Goal: Find contact information: Find contact information

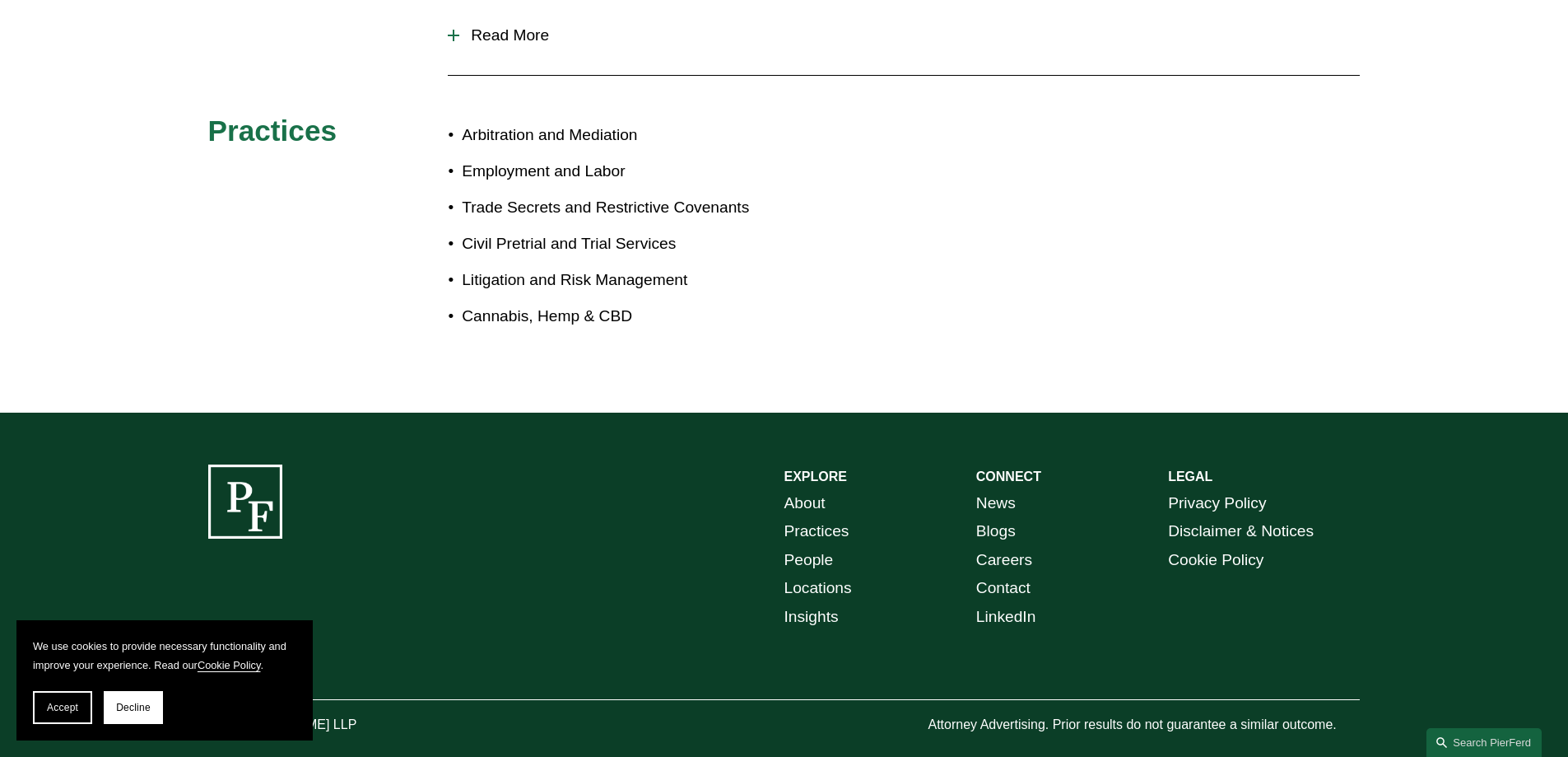
scroll to position [956, 0]
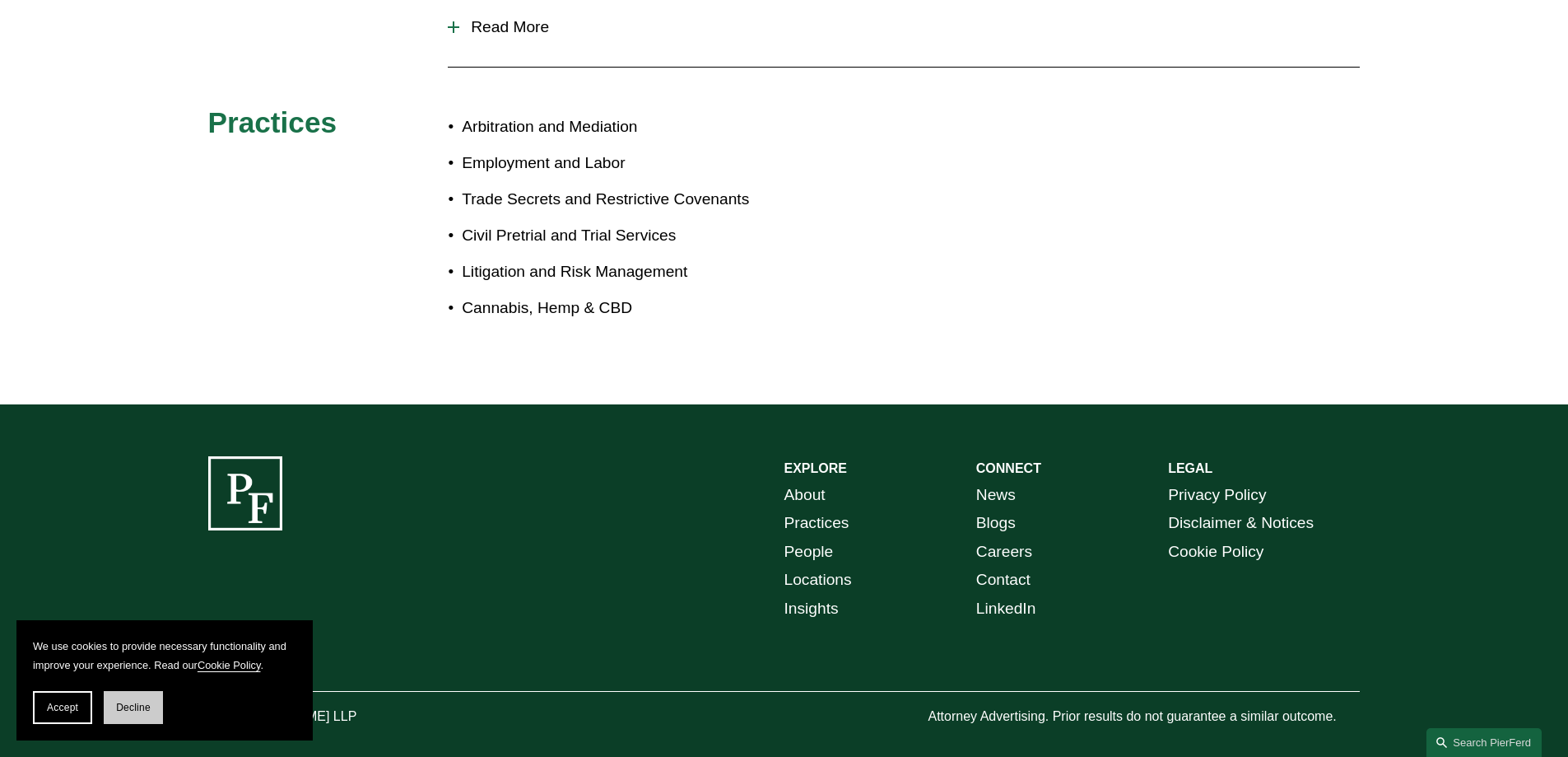
click at [157, 701] on button "Decline" at bounding box center [134, 708] width 60 height 33
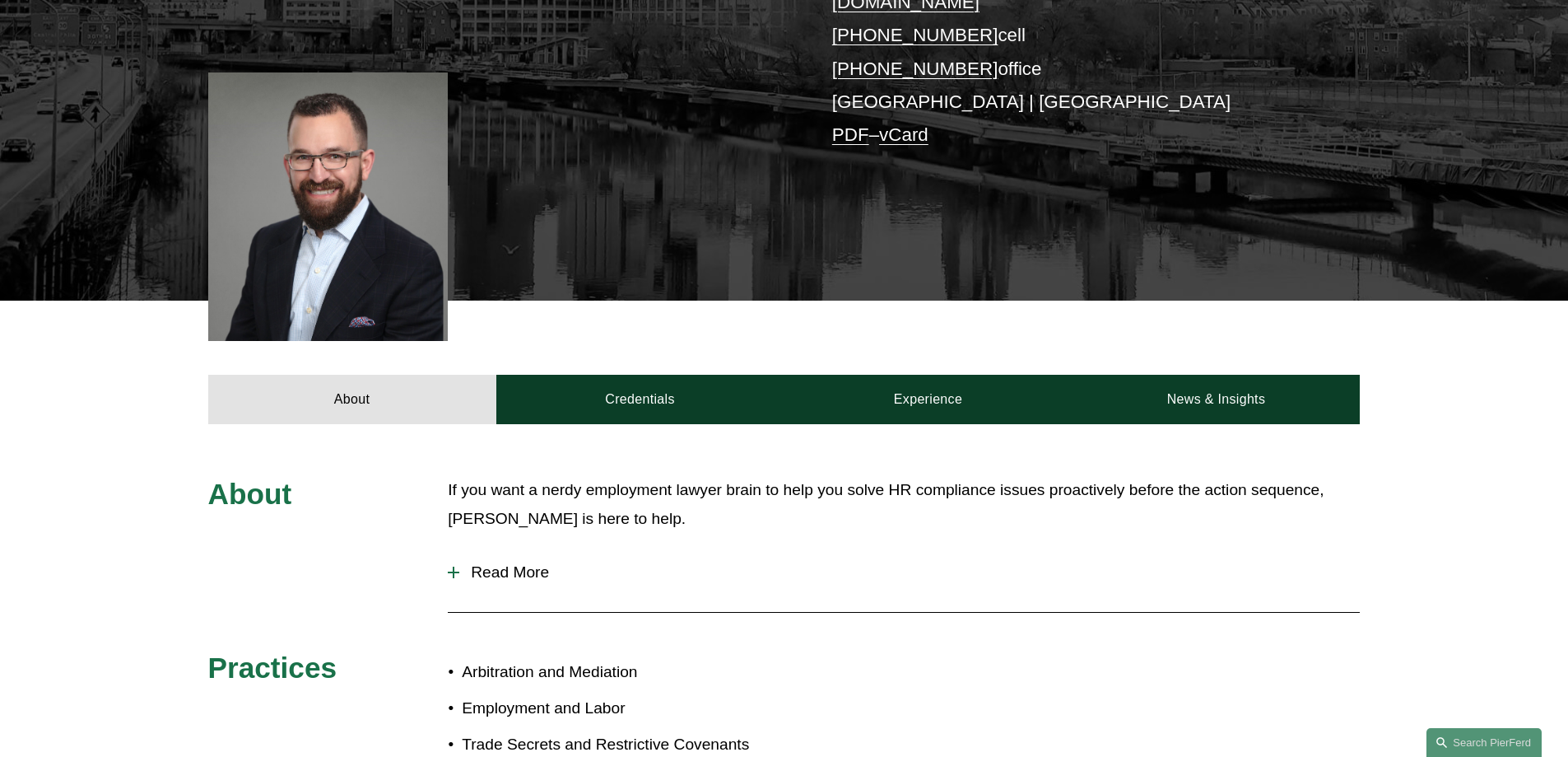
scroll to position [214, 0]
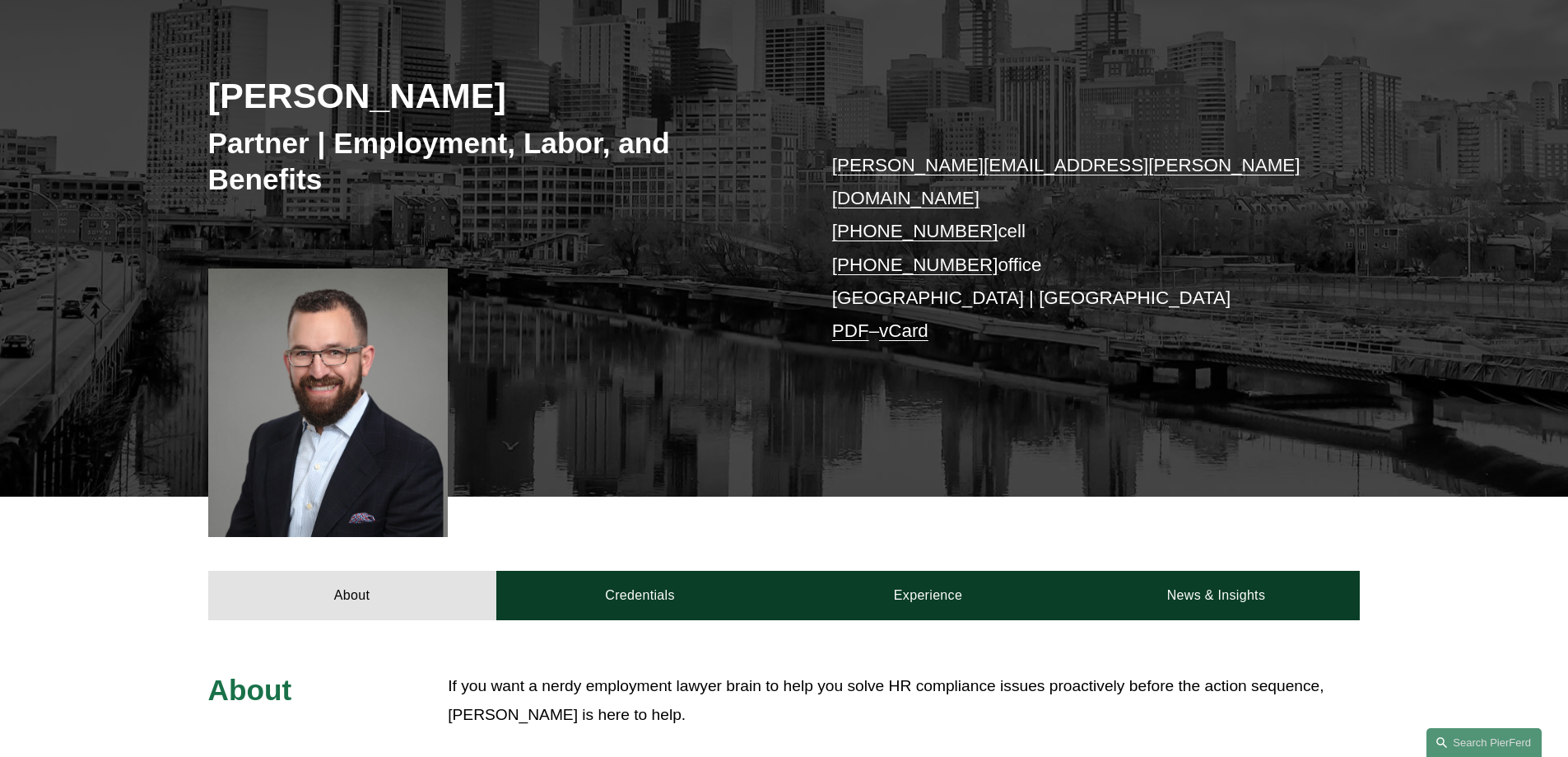
click at [929, 320] on link "vCard" at bounding box center [904, 331] width 49 height 21
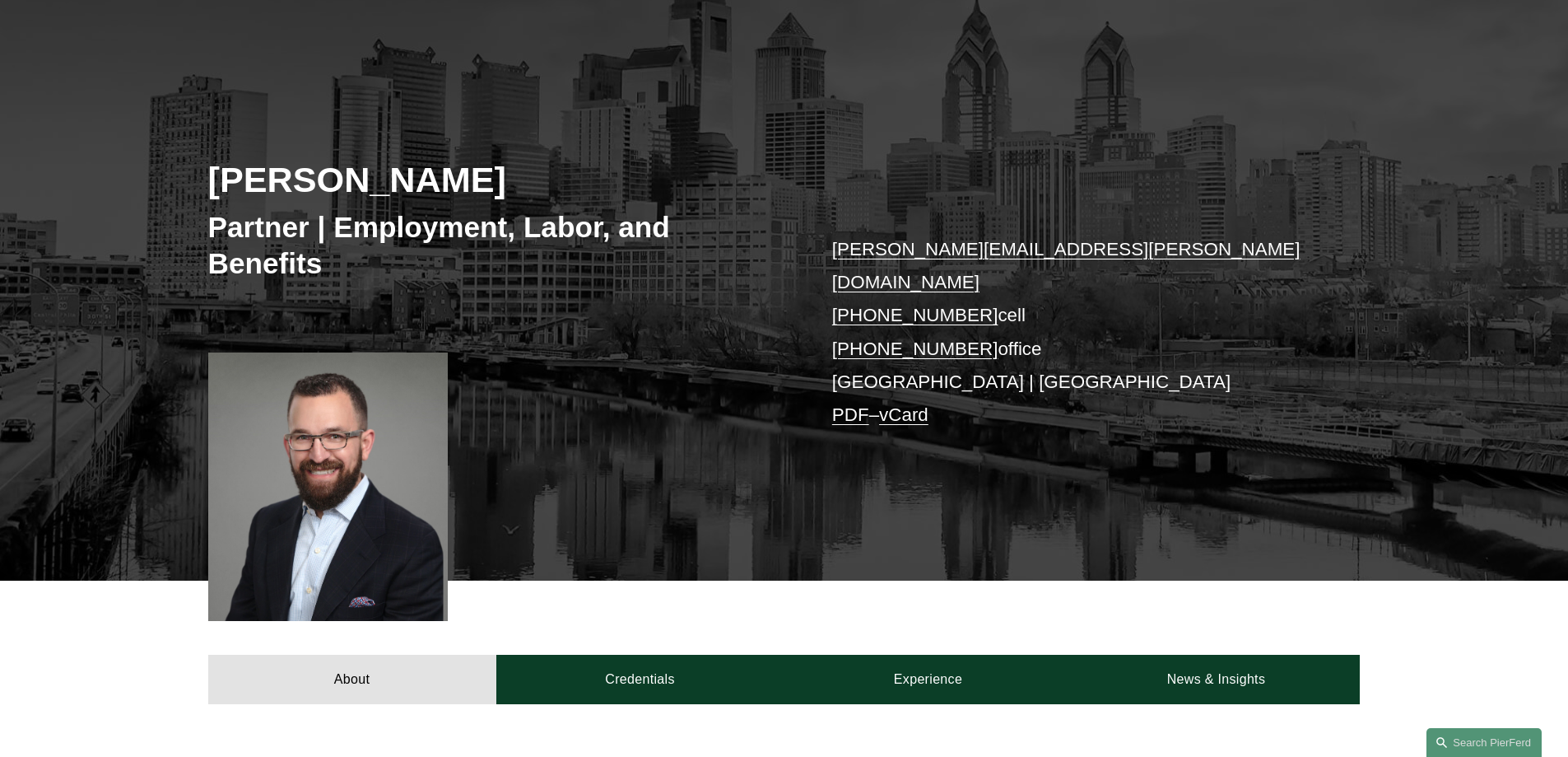
scroll to position [0, 0]
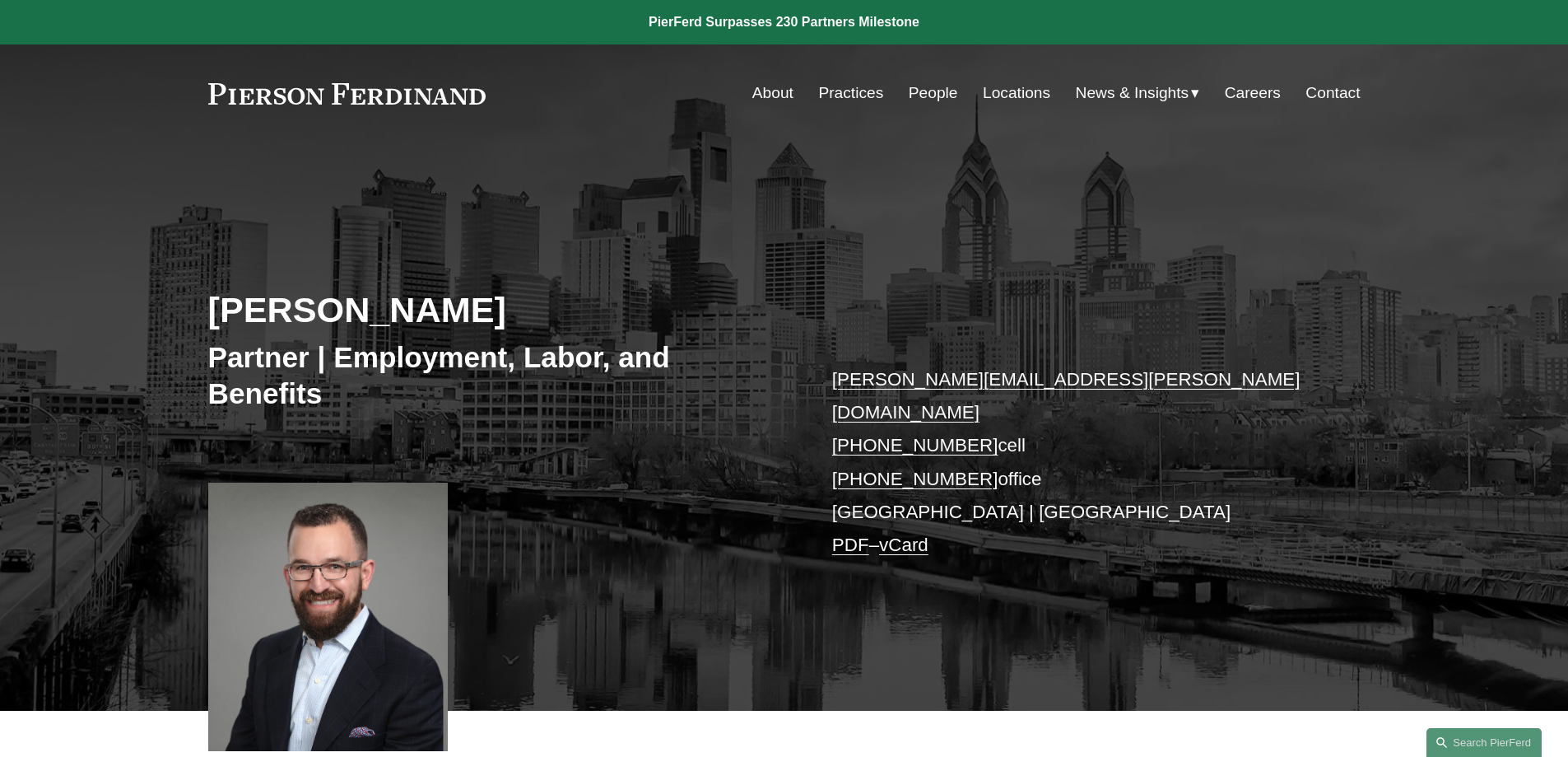
click at [855, 525] on p "eric.meyer@pierferd.com +1.202.441.1424 cell +1.856.610.6181 office Philadelphi…" at bounding box center [1072, 462] width 480 height 199
click at [856, 534] on link "PDF" at bounding box center [850, 545] width 37 height 21
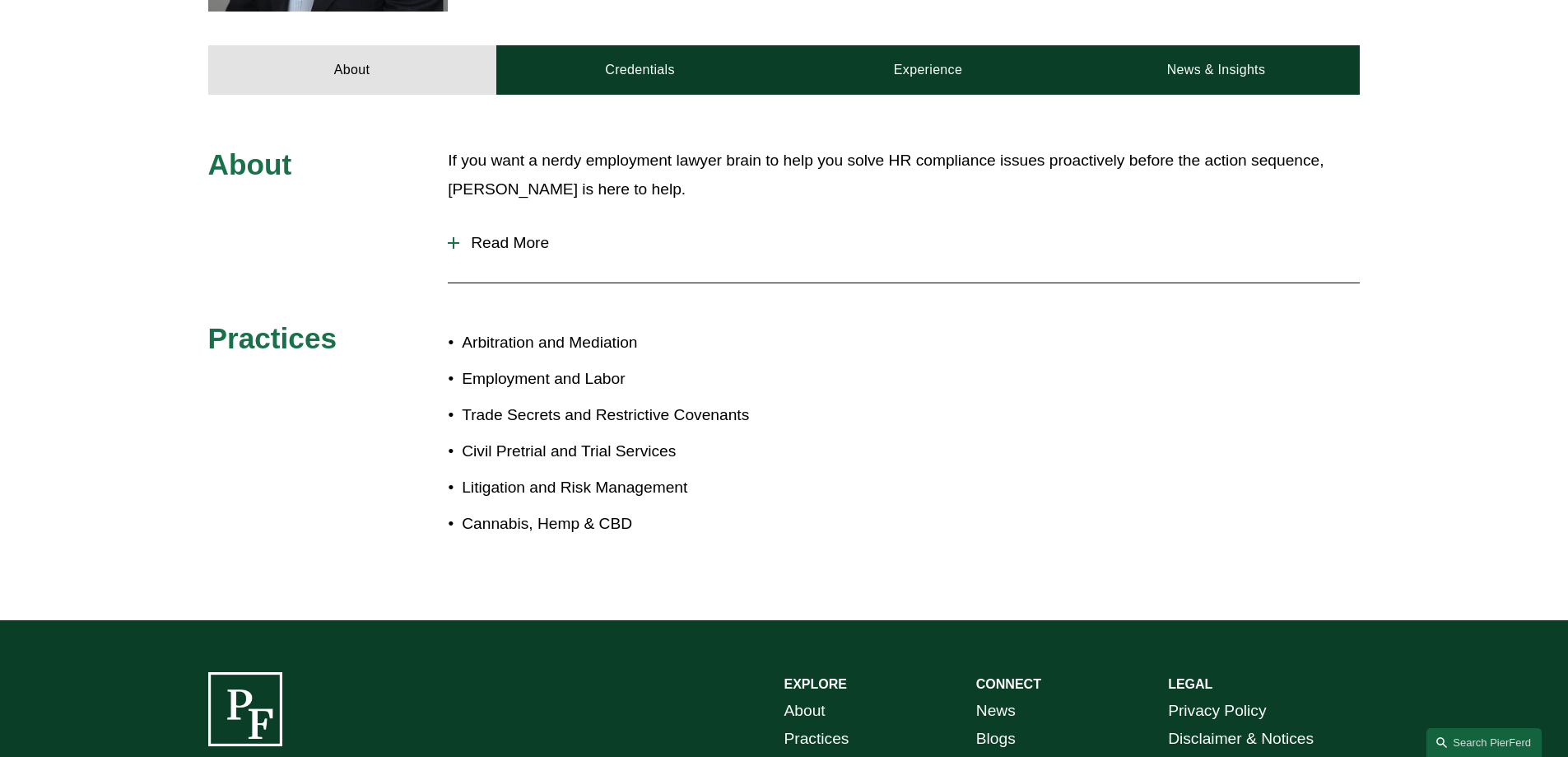
scroll to position [906, 0]
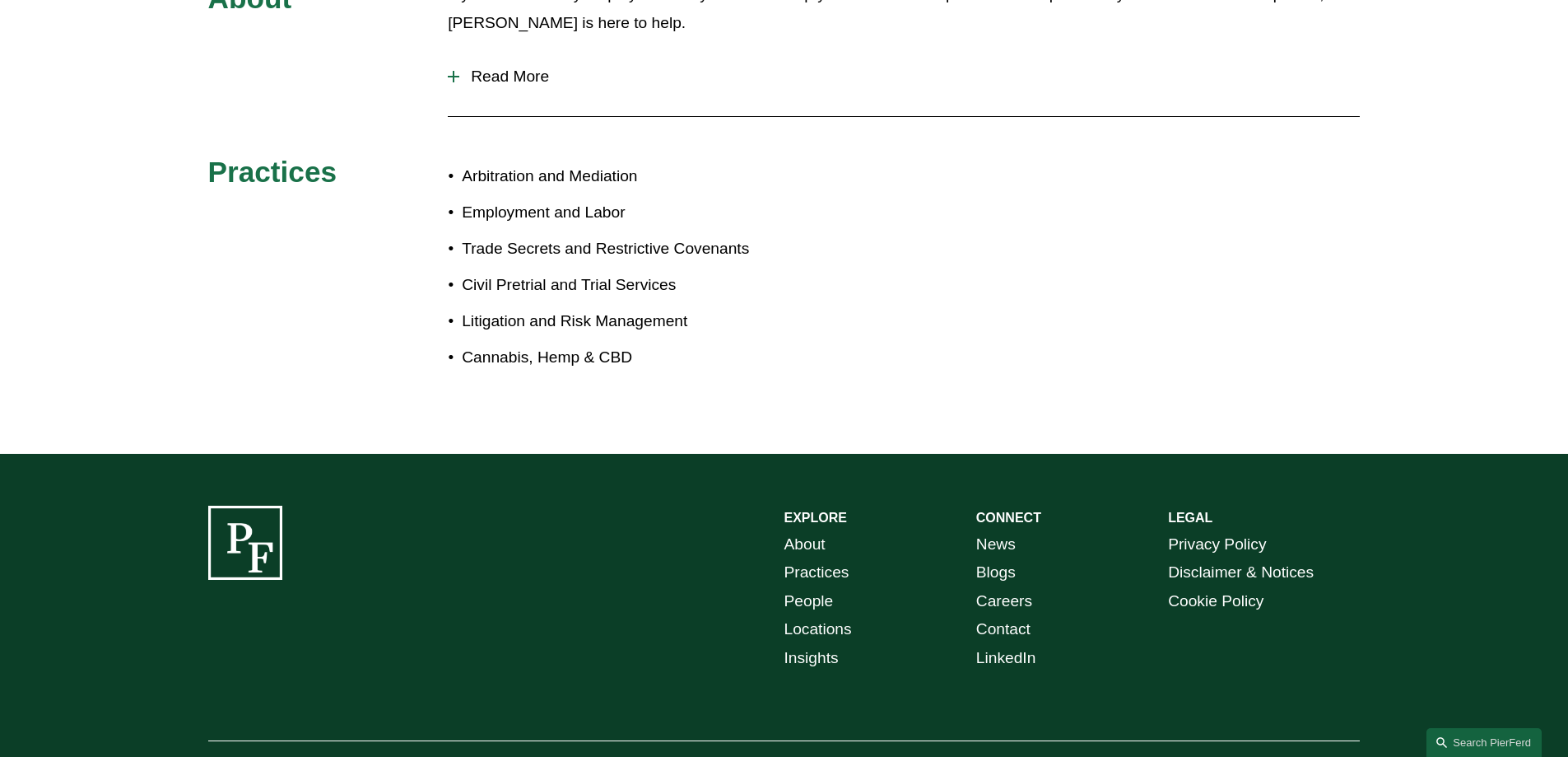
drag, startPoint x: 1292, startPoint y: 496, endPoint x: 1303, endPoint y: 606, distance: 110.5
drag, startPoint x: 1303, startPoint y: 606, endPoint x: 1128, endPoint y: 610, distance: 175.0
click at [1167, 637] on div "EXPLORE CONNECT About Practices People Locations Insights News Blogs Careers Co…" at bounding box center [784, 642] width 1568 height 273
click at [1067, 622] on p "News Blogs Careers Contact LinkedIn" at bounding box center [1072, 602] width 192 height 142
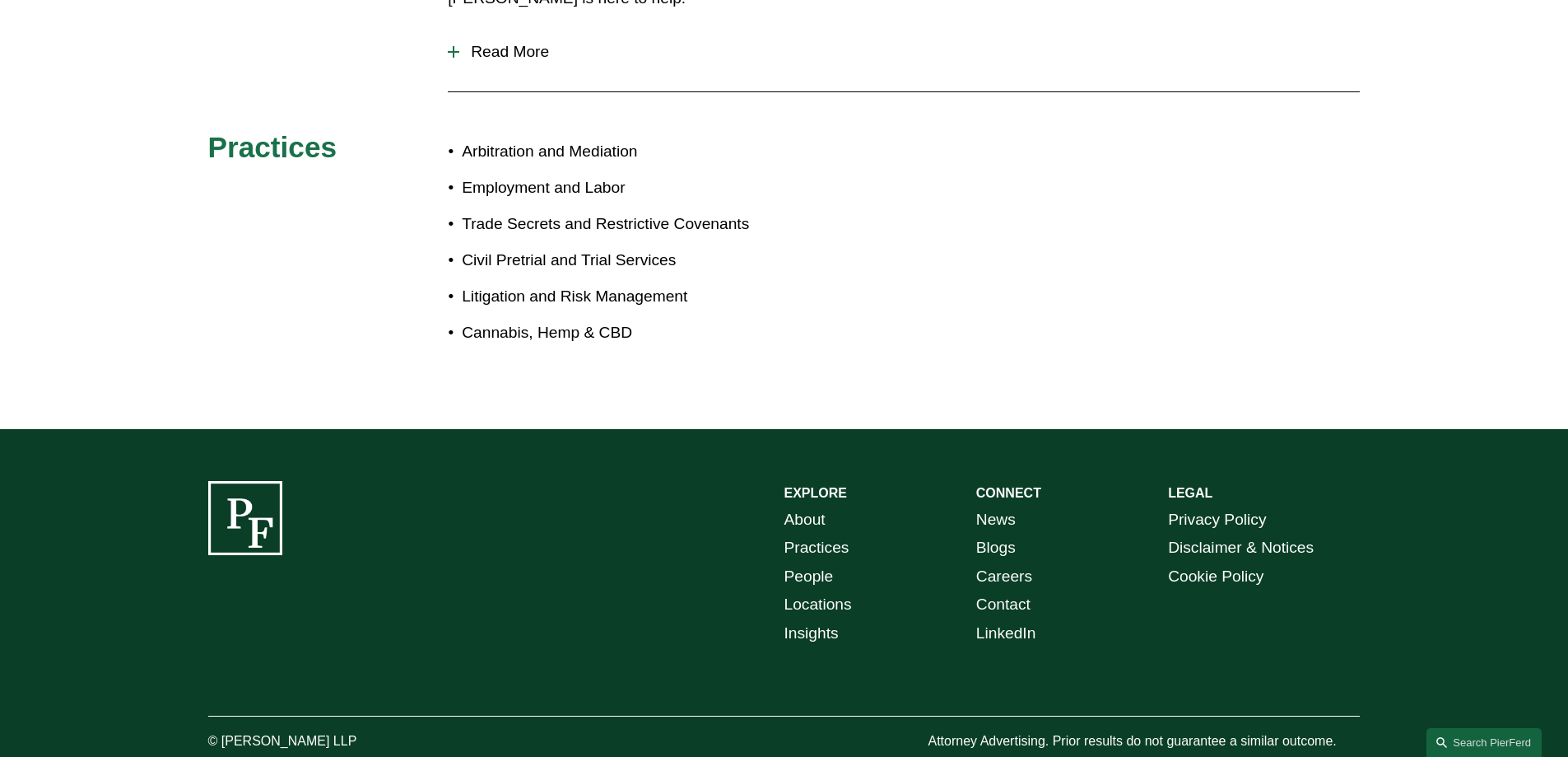
scroll to position [956, 0]
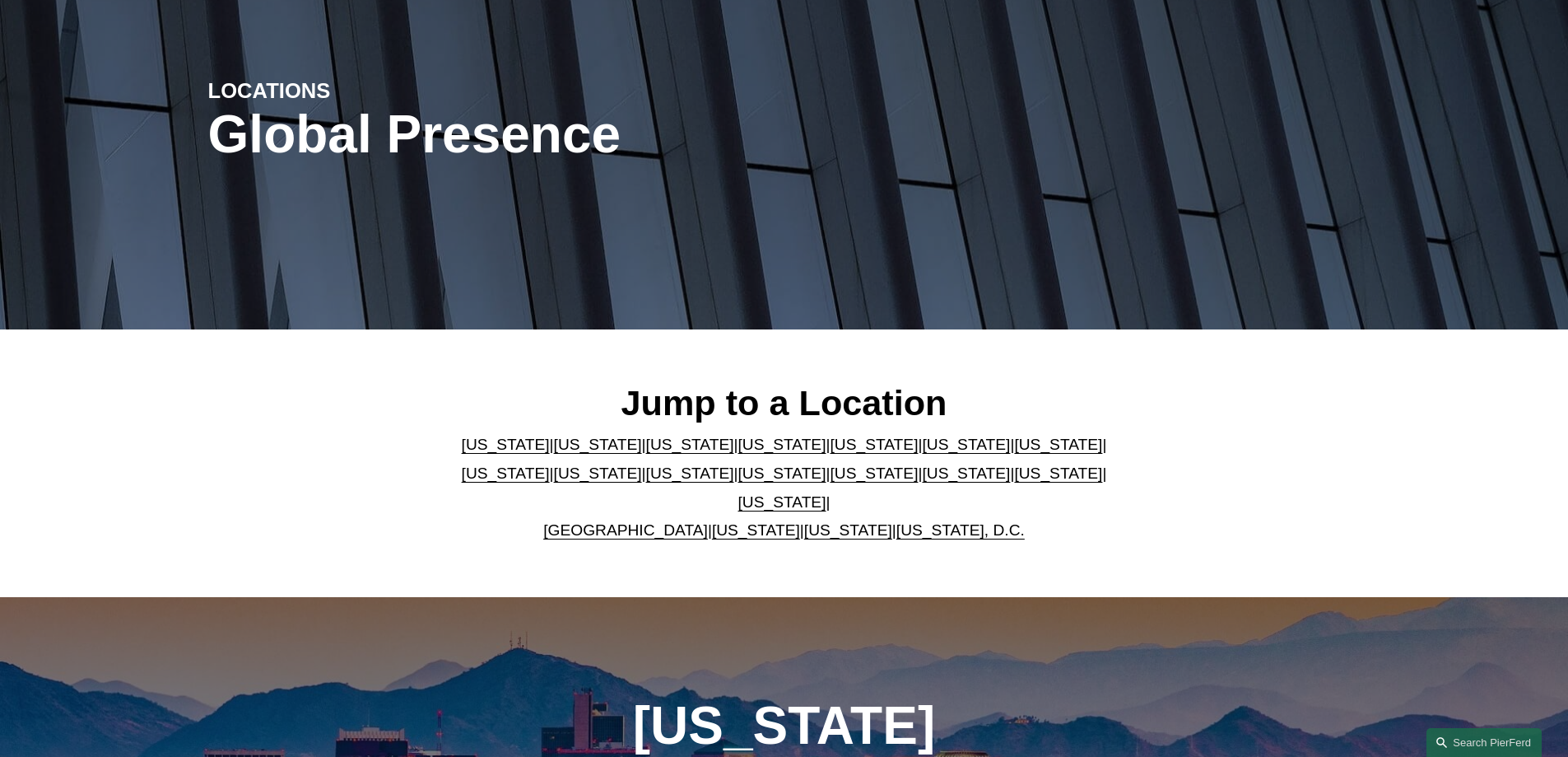
scroll to position [165, 0]
click at [647, 478] on link "[US_STATE]" at bounding box center [690, 473] width 88 height 17
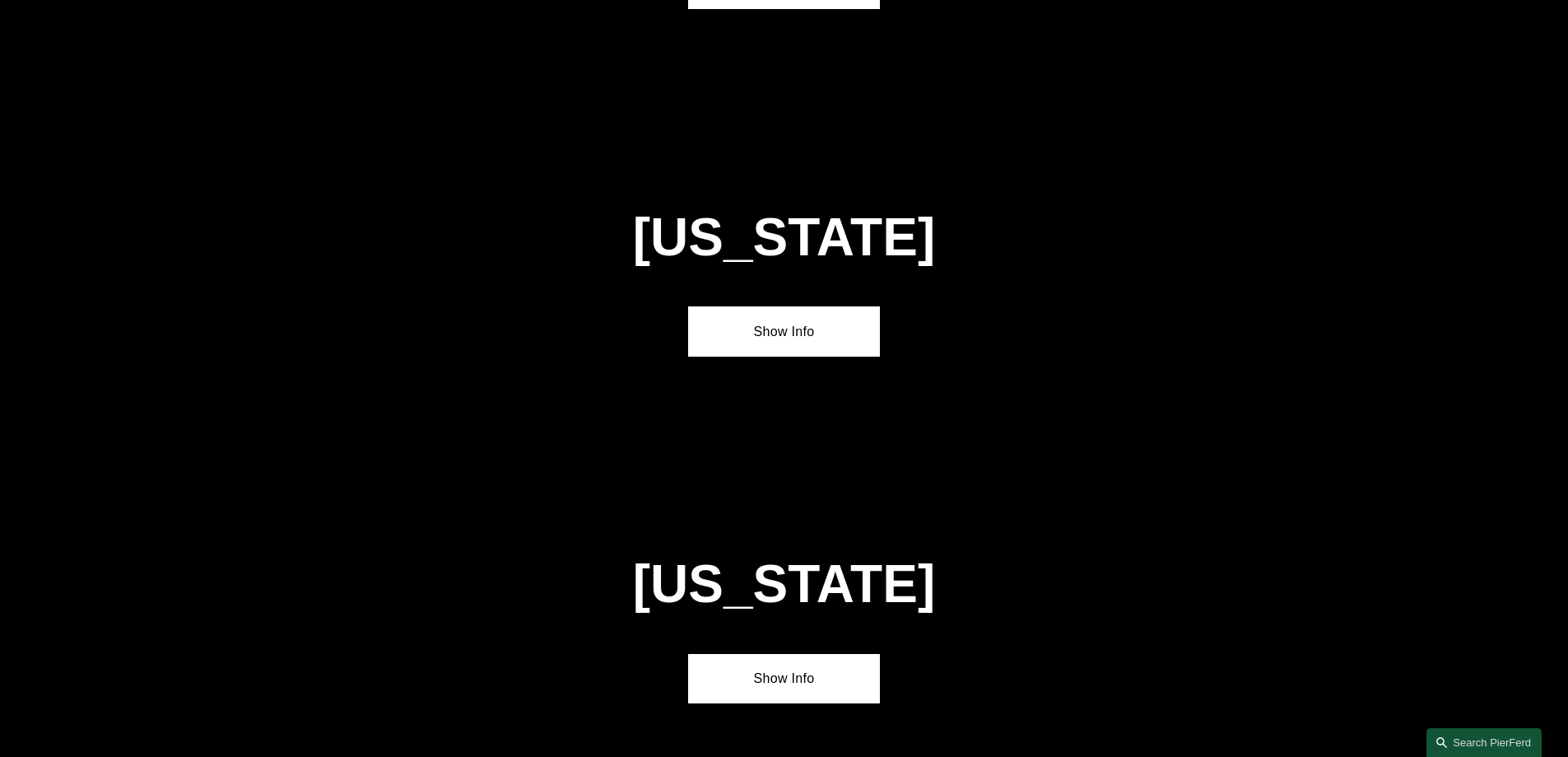
scroll to position [3872, 0]
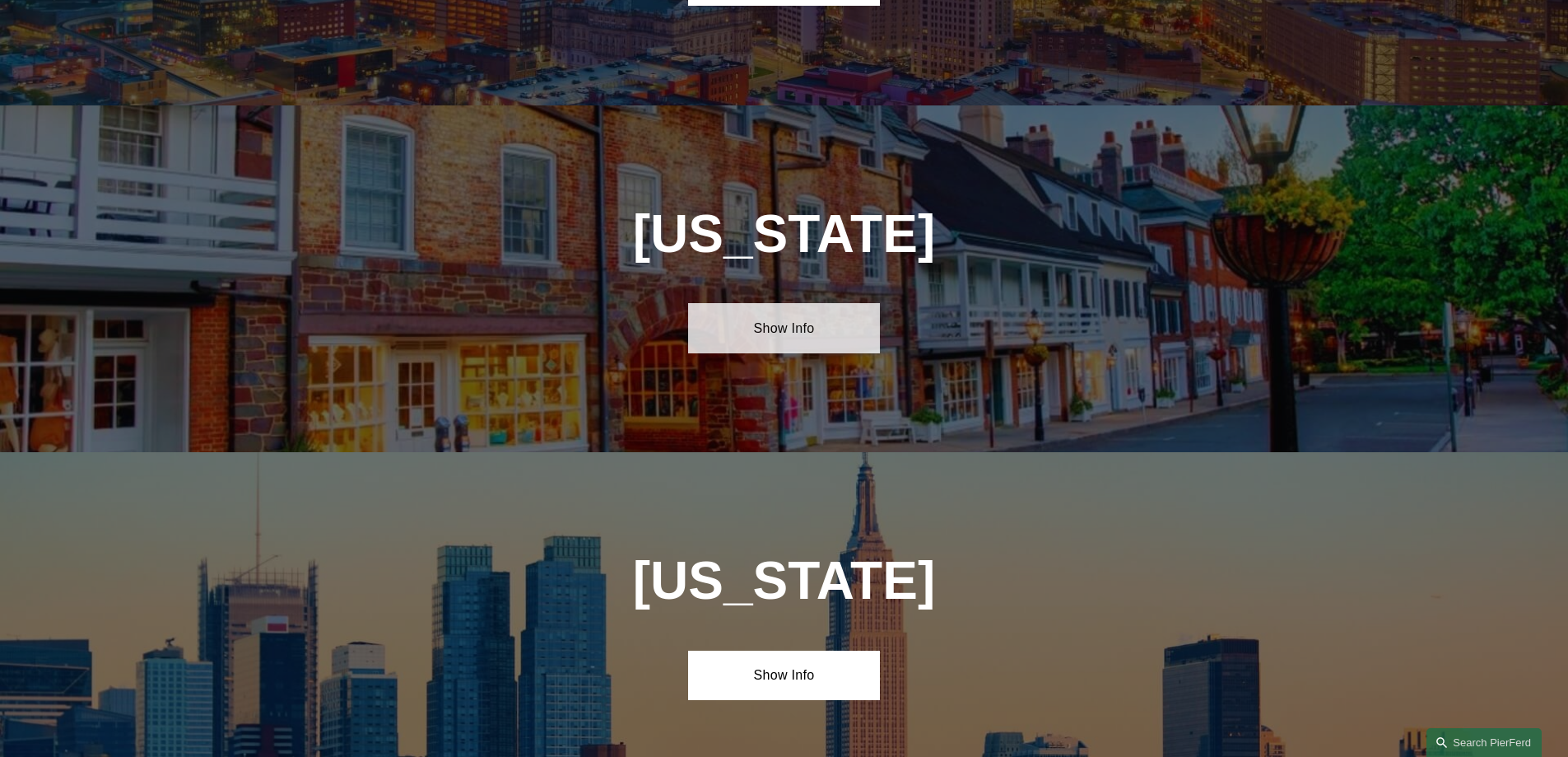
click at [760, 303] on link "Show Info" at bounding box center [784, 328] width 192 height 49
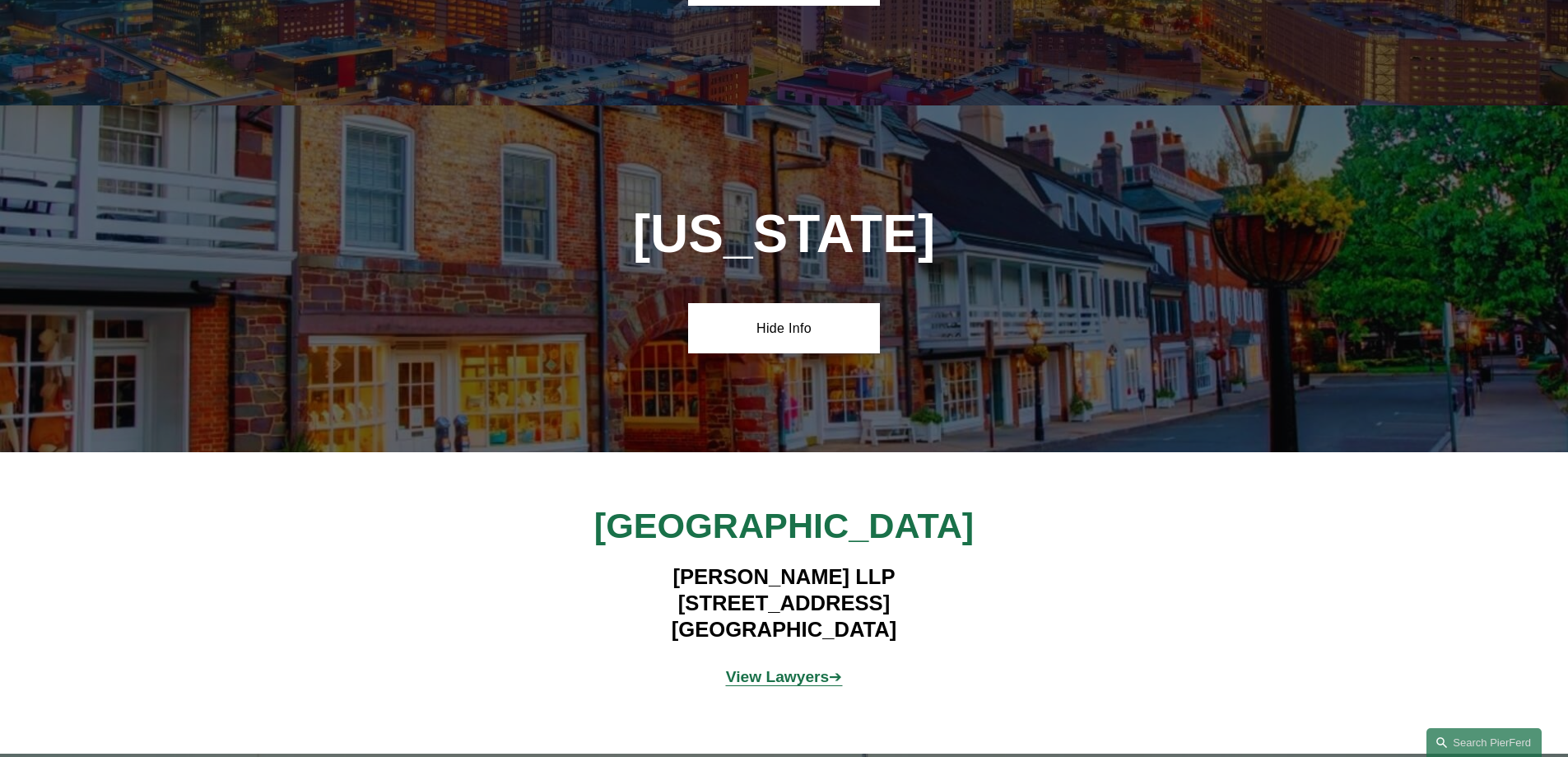
click at [519, 262] on div "[US_STATE] Hide Info" at bounding box center [784, 279] width 1568 height 347
